Goal: Task Accomplishment & Management: Complete application form

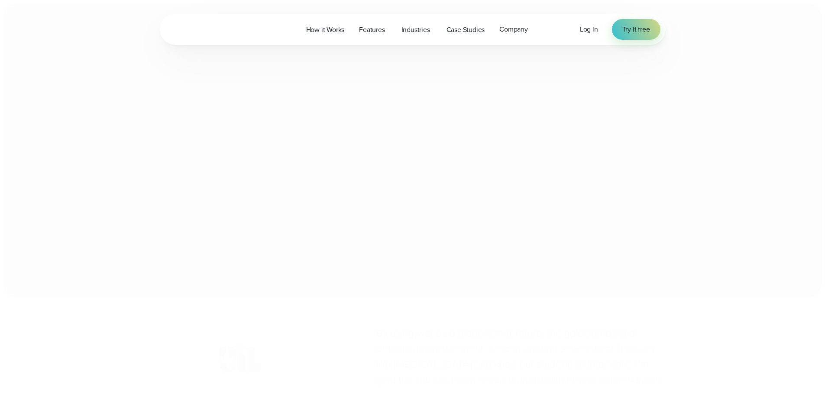
scroll to position [2738, 0]
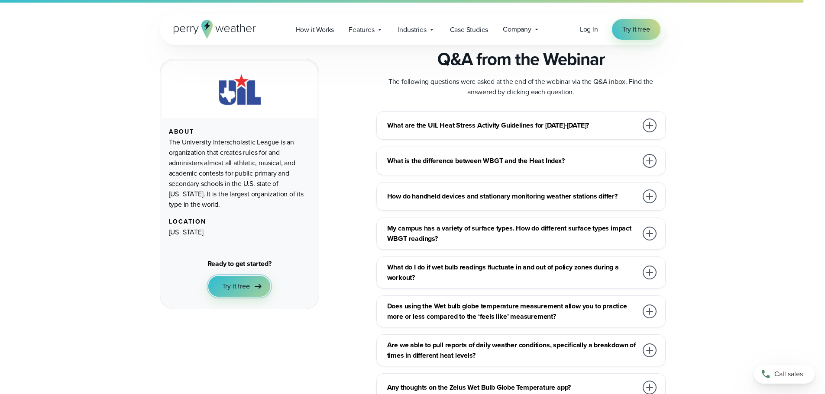
click at [251, 285] on link "Try it free" at bounding box center [239, 286] width 62 height 21
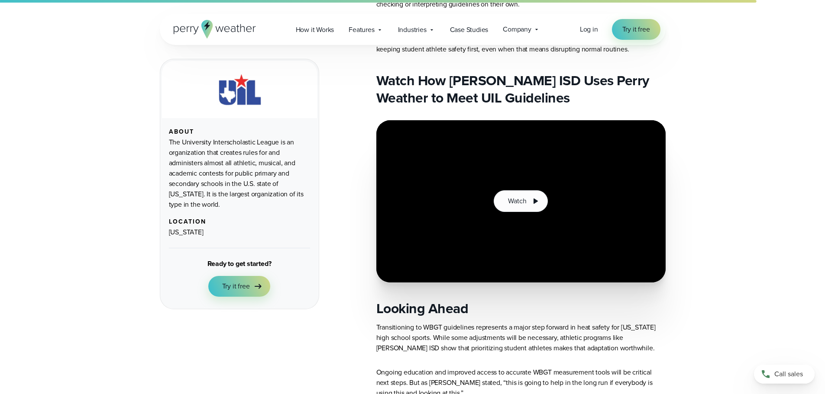
scroll to position [2556, 0]
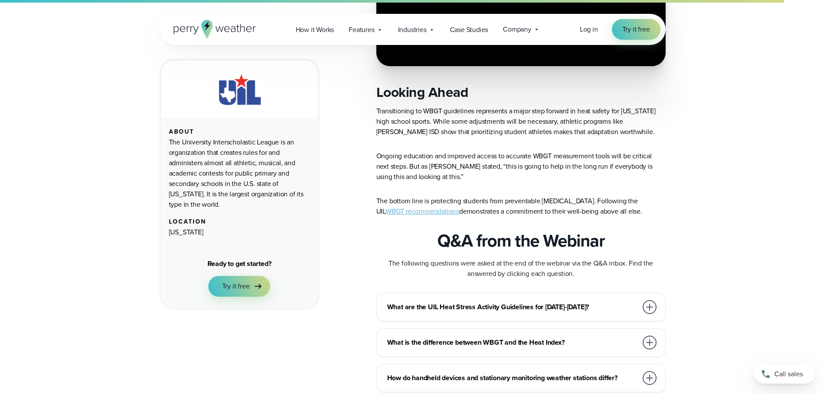
click at [487, 302] on h3 "What are the UIL Heat Stress Activity Guidelines for [DATE]-[DATE]?" at bounding box center [512, 307] width 250 height 10
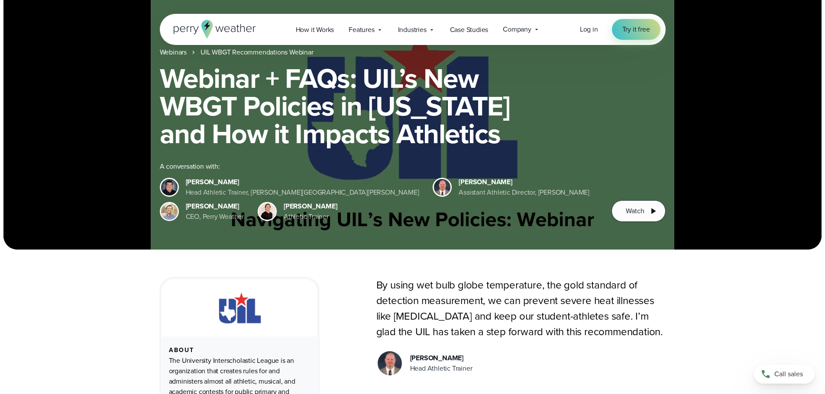
scroll to position [0, 0]
